Goal: Task Accomplishment & Management: Complete application form

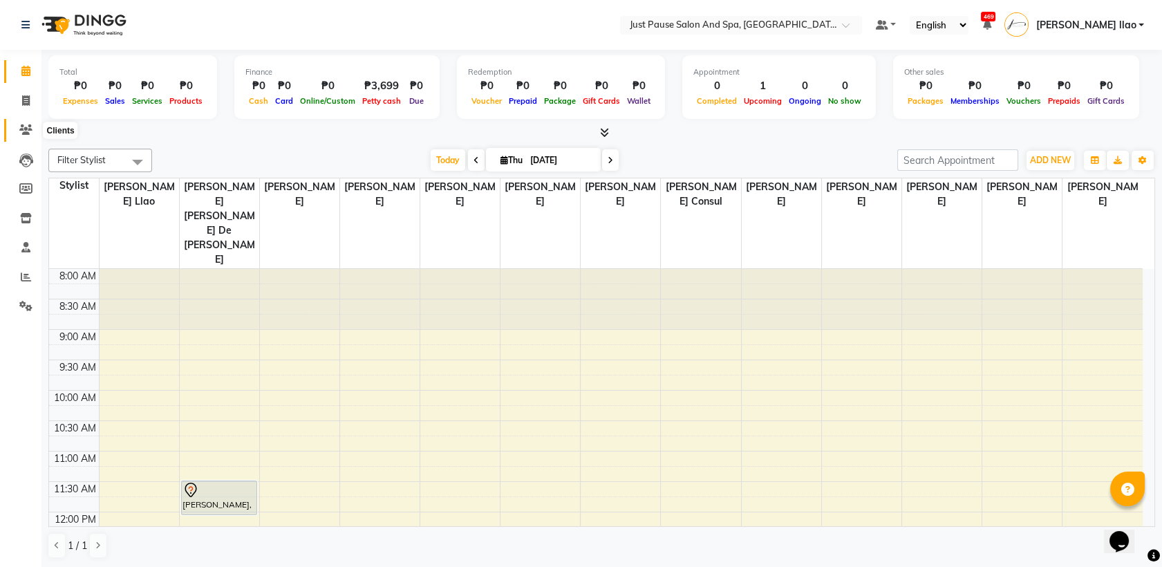
click at [22, 129] on icon at bounding box center [25, 129] width 13 height 10
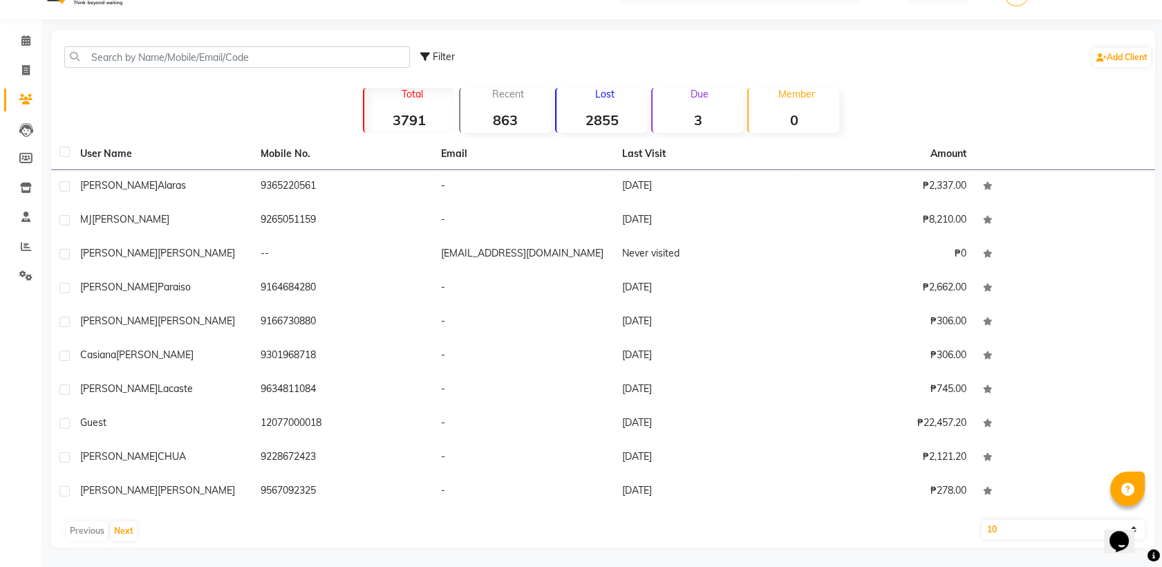
scroll to position [31, 0]
click at [583, 111] on strong "2855" at bounding box center [601, 119] width 91 height 17
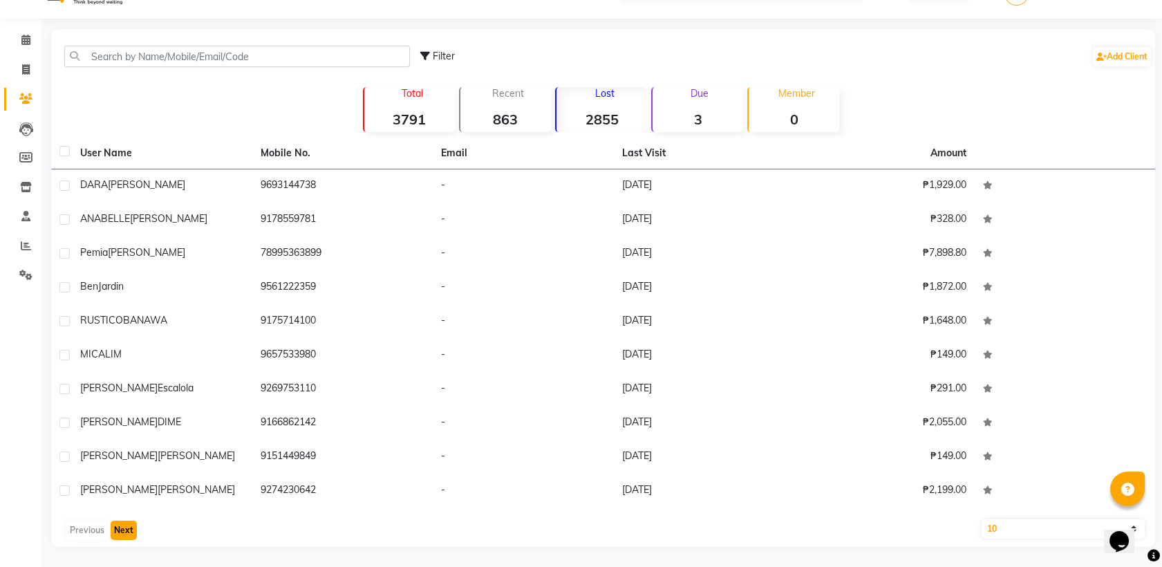
click at [125, 529] on button "Next" at bounding box center [124, 529] width 26 height 19
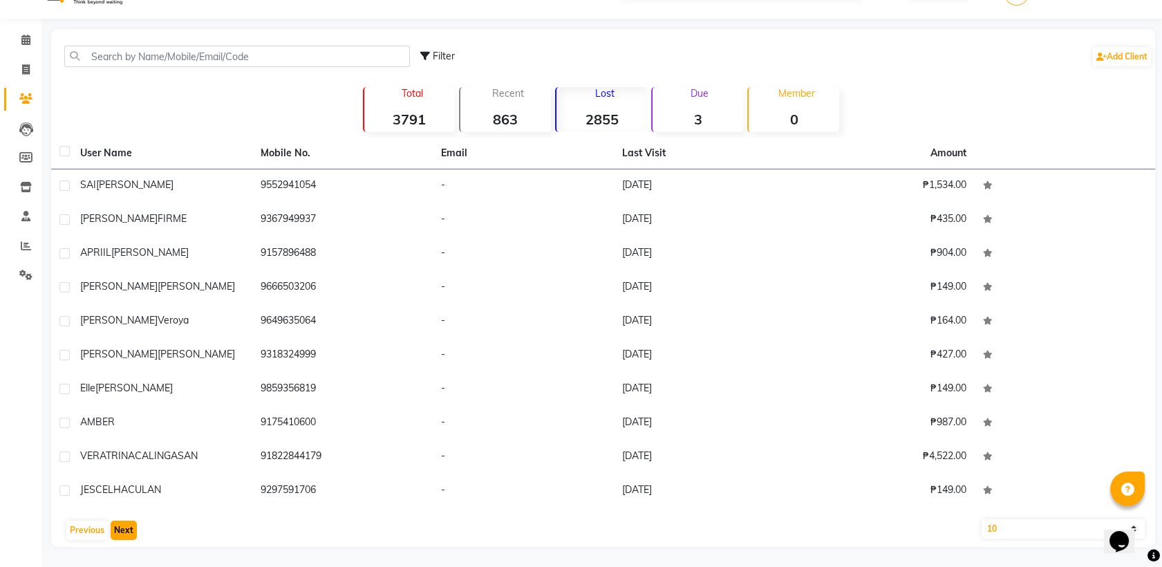
click at [125, 529] on button "Next" at bounding box center [124, 529] width 26 height 19
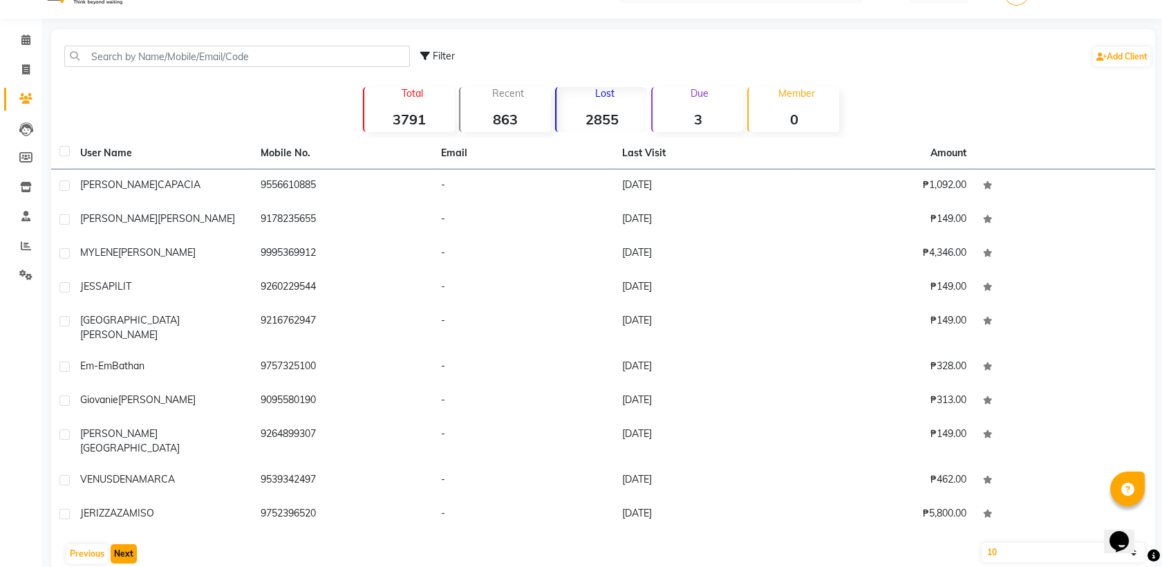
click at [125, 544] on button "Next" at bounding box center [124, 553] width 26 height 19
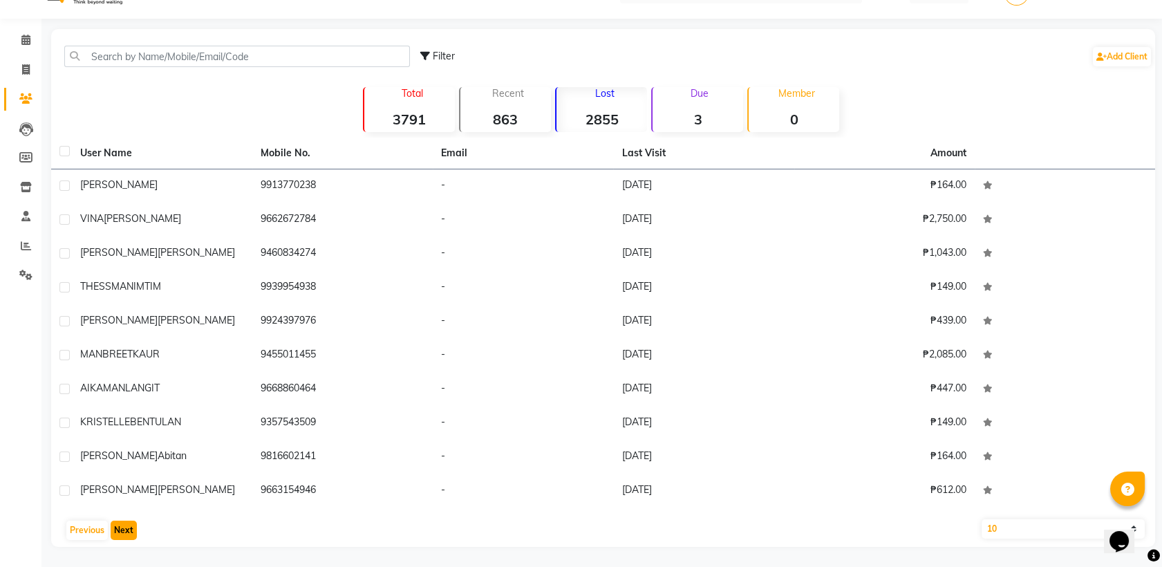
click at [125, 529] on button "Next" at bounding box center [124, 529] width 26 height 19
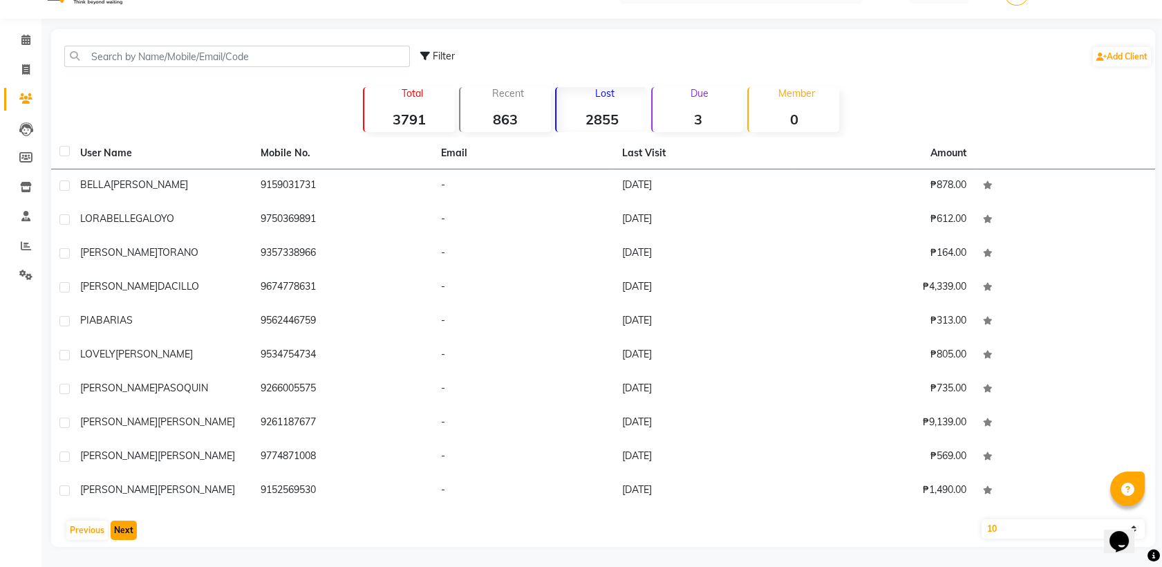
click at [125, 529] on button "Next" at bounding box center [124, 529] width 26 height 19
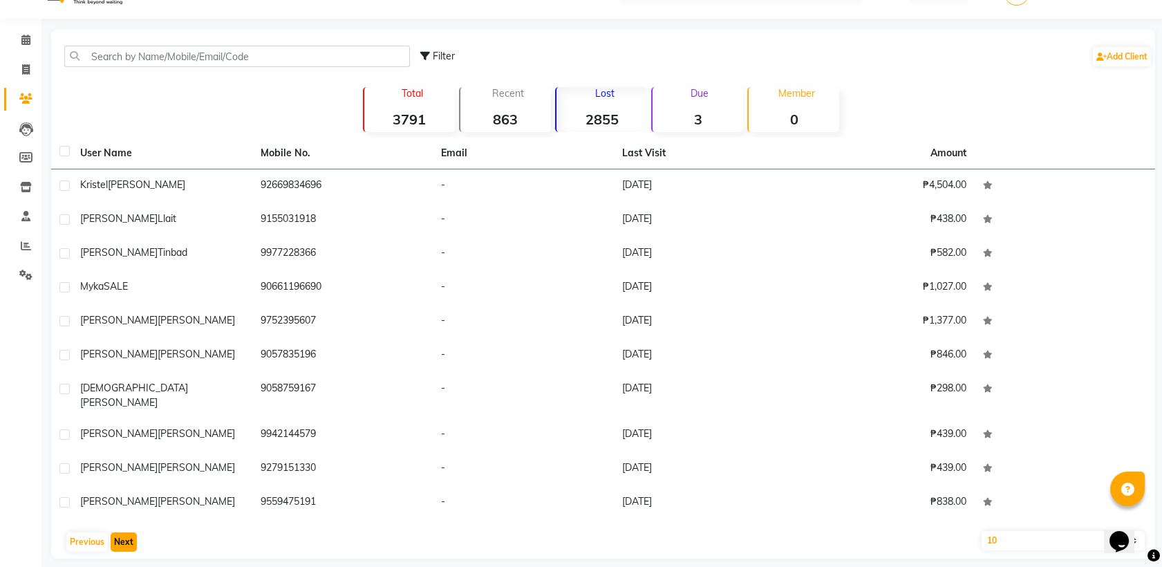
click at [125, 532] on button "Next" at bounding box center [124, 541] width 26 height 19
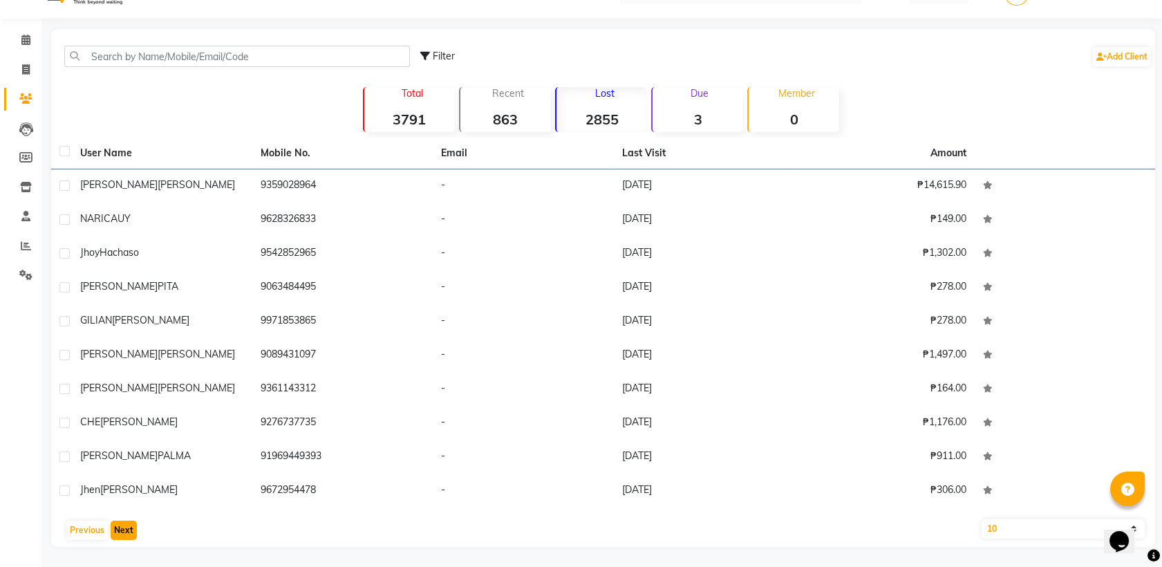
click at [125, 529] on button "Next" at bounding box center [124, 529] width 26 height 19
